Goal: Task Accomplishment & Management: Manage account settings

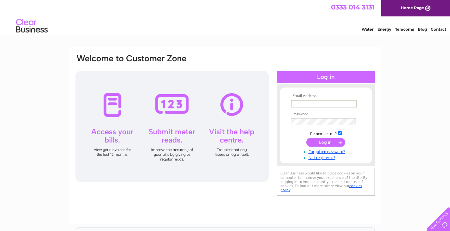
click at [306, 102] on input "text" at bounding box center [324, 104] width 66 height 8
type input "[EMAIL_ADDRESS][DOMAIN_NAME]"
click at [406, 75] on div "Email Address: [EMAIL_ADDRESS][DOMAIN_NAME] Password:" at bounding box center [225, 189] width 450 height 285
click at [325, 151] on link "Forgotten password?" at bounding box center [327, 151] width 72 height 6
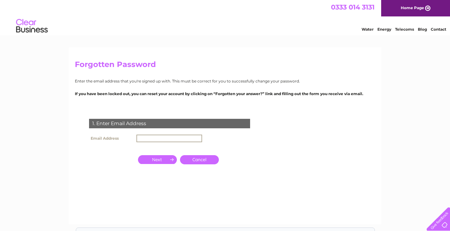
click at [143, 136] on input "text" at bounding box center [170, 139] width 66 height 8
type input "[EMAIL_ADDRESS][DOMAIN_NAME]"
click at [153, 156] on input "button" at bounding box center [157, 159] width 39 height 9
